Goal: Information Seeking & Learning: Learn about a topic

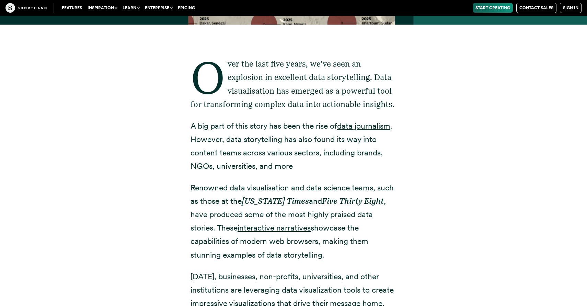
scroll to position [280, 0]
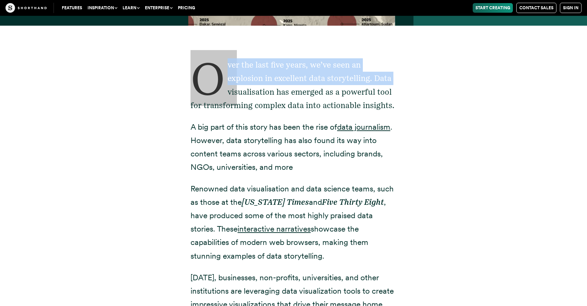
drag, startPoint x: 194, startPoint y: 79, endPoint x: 230, endPoint y: 92, distance: 38.6
click at [230, 92] on p "Over the last five years, we’ve seen an explosion in excellent data storytellin…" at bounding box center [293, 85] width 206 height 54
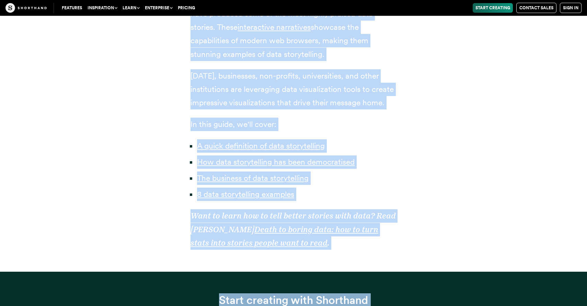
scroll to position [534, 0]
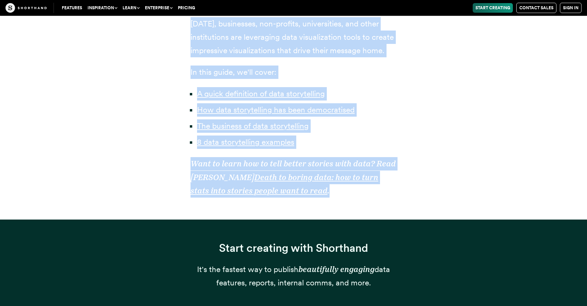
drag, startPoint x: 192, startPoint y: 74, endPoint x: 311, endPoint y: 194, distance: 169.3
copy div "Lore ips dolo sita conse, ad’el sedd ei temporinc ut laboreetd magn aliquaenima…"
click at [284, 191] on strong "Death to boring data: how to turn stats into stories people want to read" at bounding box center [284, 184] width 188 height 23
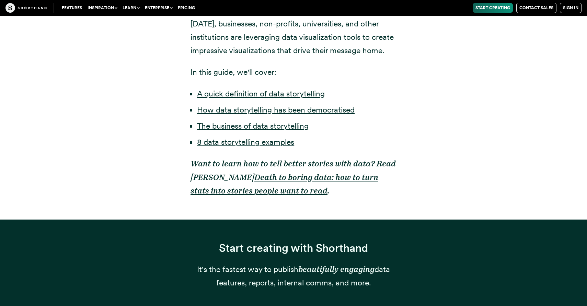
click at [361, 90] on li "A quick definition of data storytelling" at bounding box center [296, 93] width 199 height 13
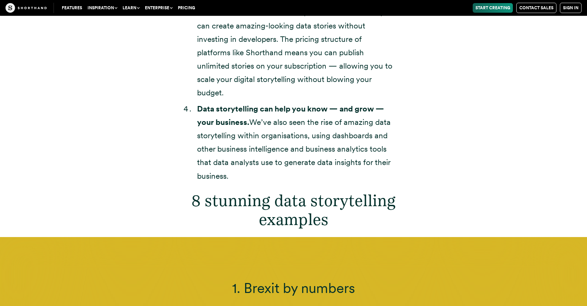
scroll to position [2299, 0]
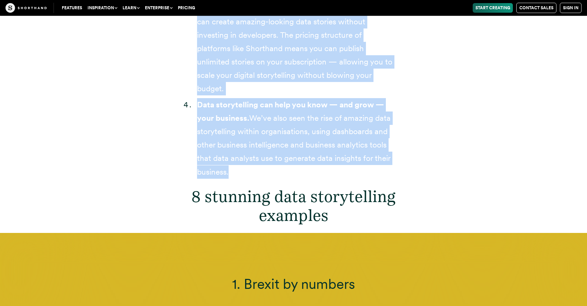
drag, startPoint x: 193, startPoint y: 97, endPoint x: 308, endPoint y: 168, distance: 136.0
copy article "What is data storytelling? Data storytelling involves using data to craft a com…"
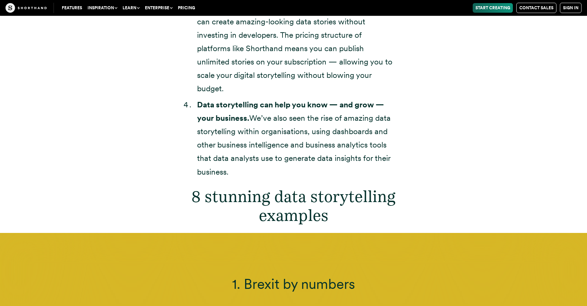
click at [327, 151] on li "Data storytelling can help you know — and grow — your business. We’ve also seen…" at bounding box center [296, 138] width 199 height 81
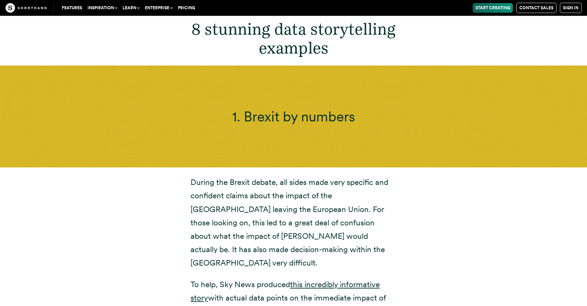
scroll to position [2469, 0]
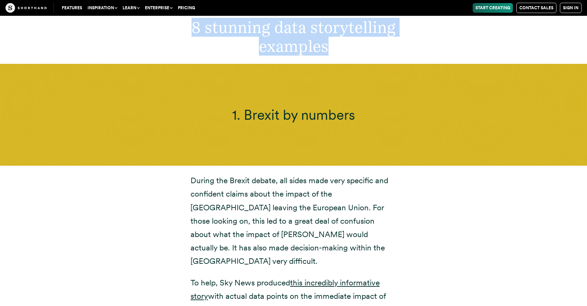
drag, startPoint x: 332, startPoint y: 48, endPoint x: 188, endPoint y: 27, distance: 145.5
copy h2 "8 stunning data storytelling examples"
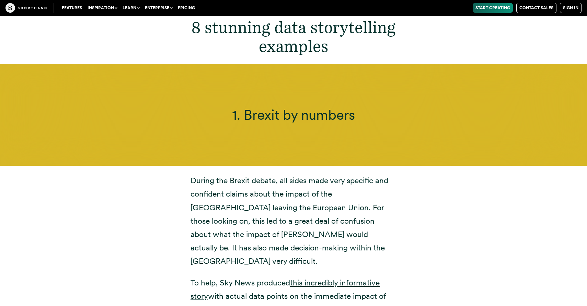
click at [234, 106] on span "1. Brexit by numbers" at bounding box center [293, 114] width 123 height 17
drag, startPoint x: 233, startPoint y: 112, endPoint x: 361, endPoint y: 119, distance: 127.8
click at [361, 119] on h3 "1. Brexit by numbers" at bounding box center [293, 114] width 389 height 17
copy span "1. Brexit by numbers"
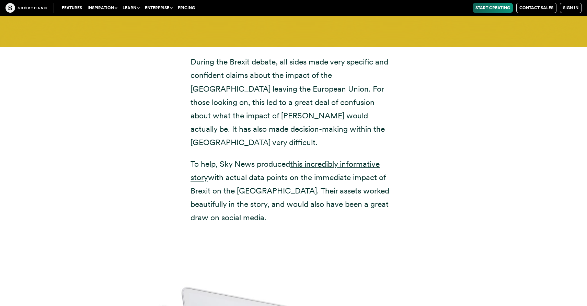
scroll to position [2581, 0]
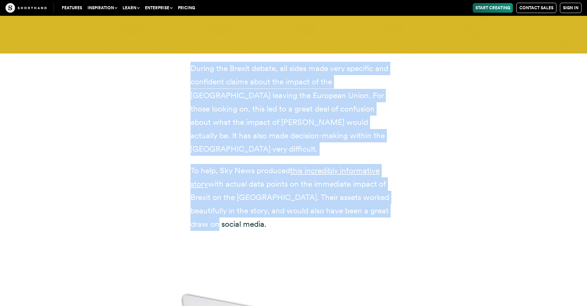
drag, startPoint x: 191, startPoint y: 67, endPoint x: 306, endPoint y: 209, distance: 182.5
click at [306, 209] on div "During the Brexit debate, all sides made very specific and confident claims abo…" at bounding box center [293, 146] width 206 height 169
copy div "During the Brexit debate, all sides made very specific and confident claims abo…"
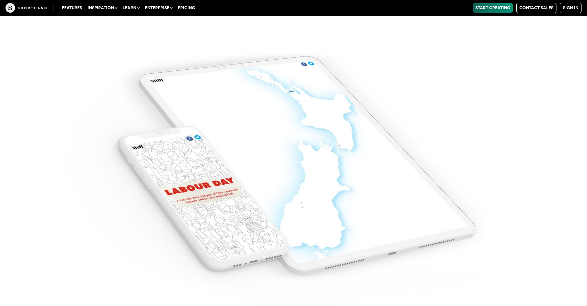
scroll to position [5354, 0]
